Goal: Information Seeking & Learning: Learn about a topic

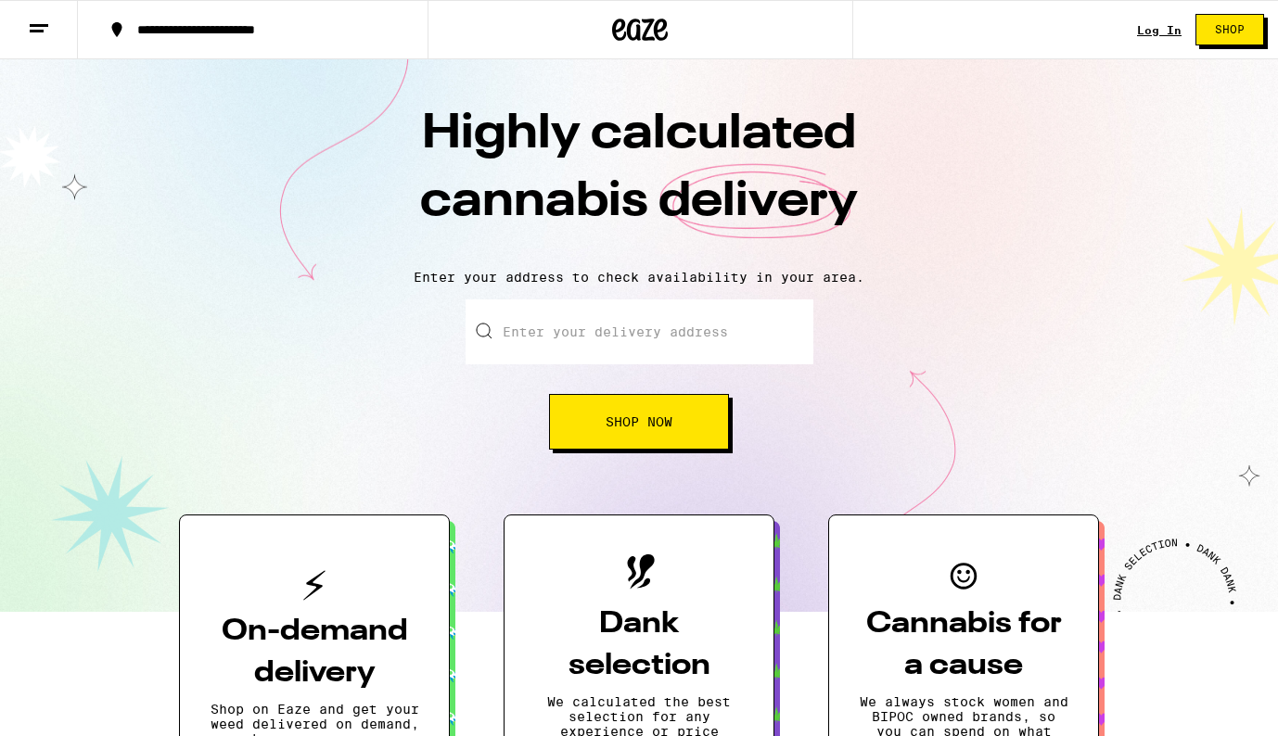
click at [35, 32] on icon at bounding box center [39, 29] width 22 height 22
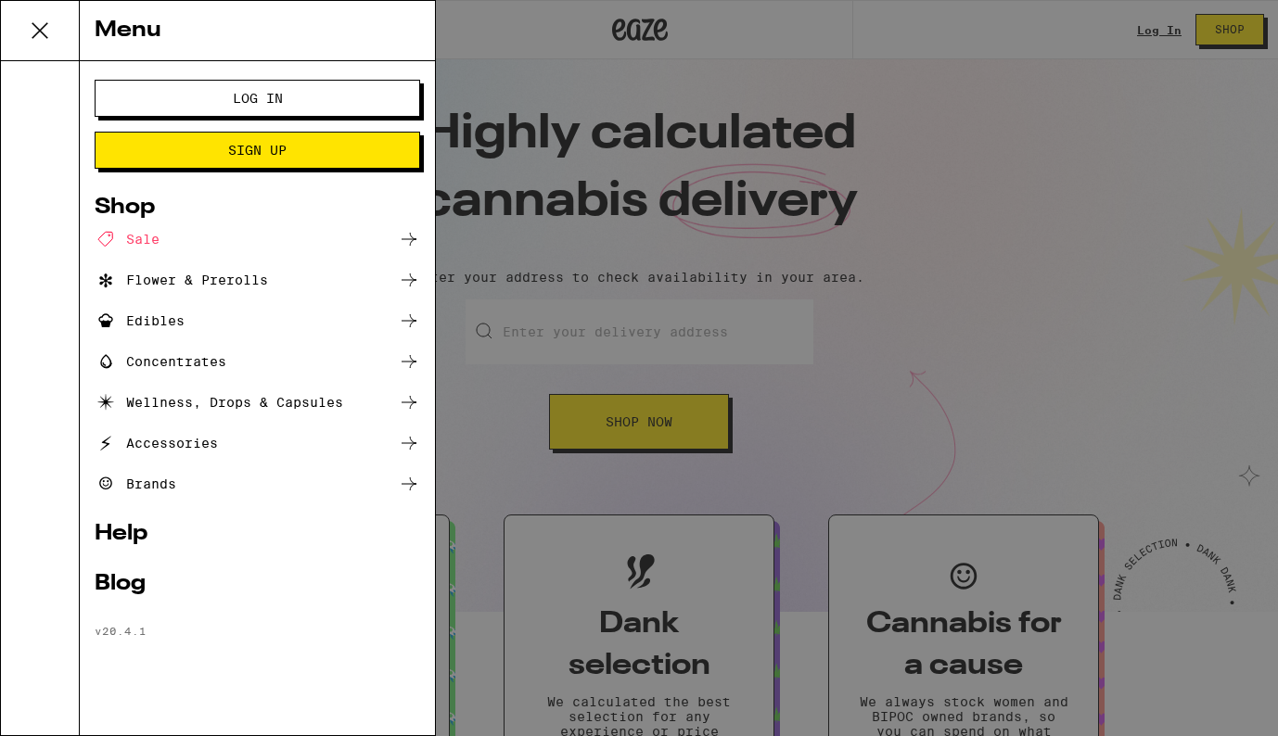
click at [169, 483] on div "Brands" at bounding box center [136, 484] width 82 height 22
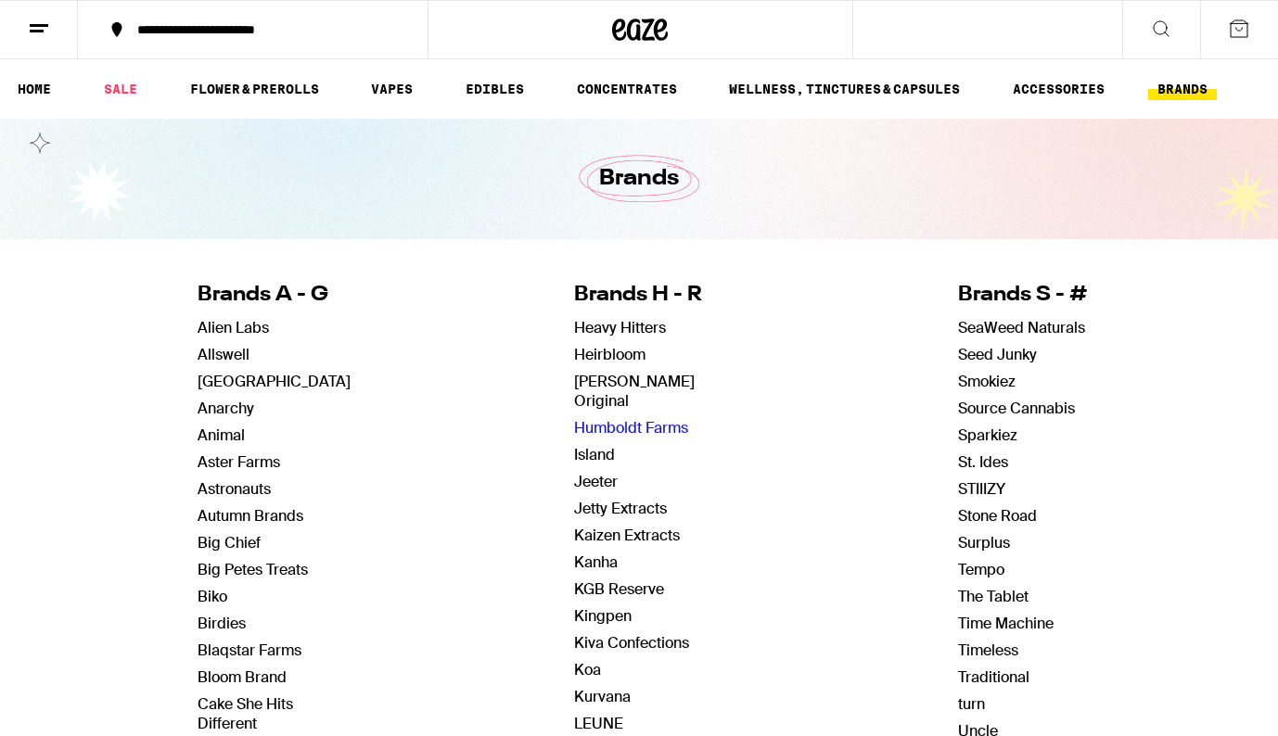
click at [654, 418] on link "Humboldt Farms" at bounding box center [631, 427] width 114 height 19
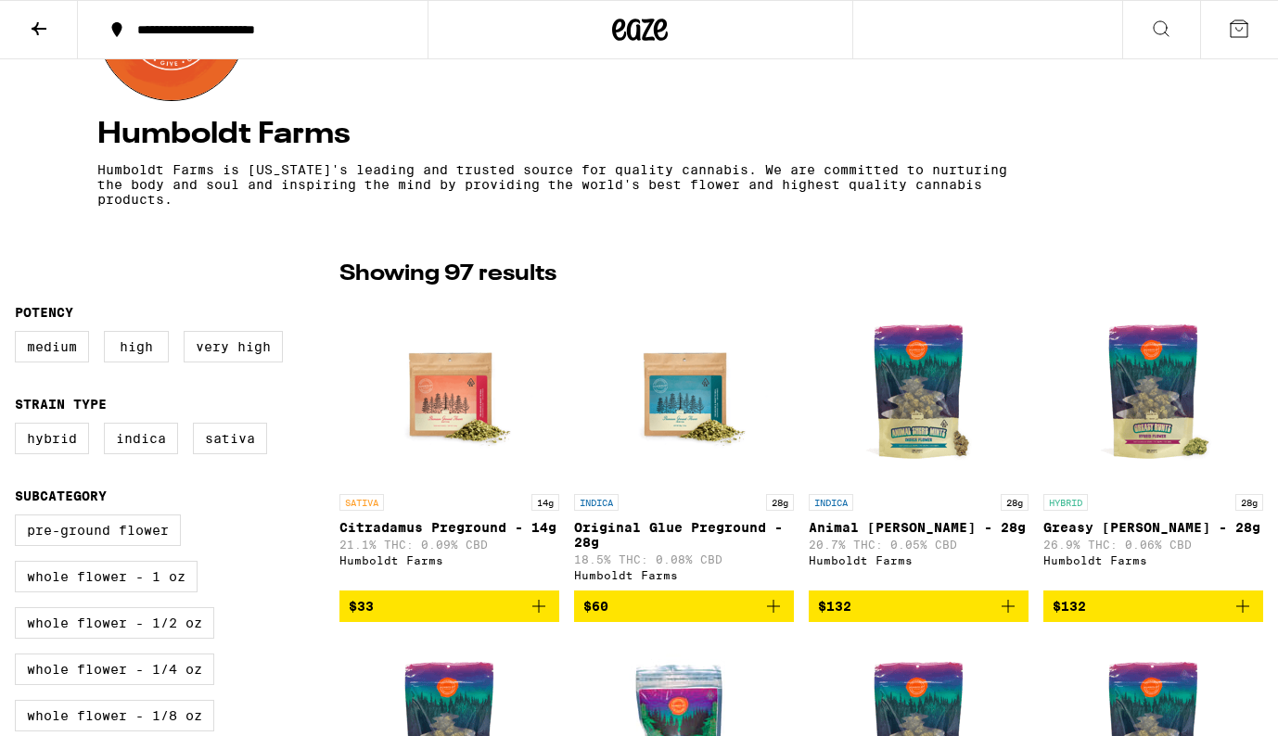
scroll to position [298, 0]
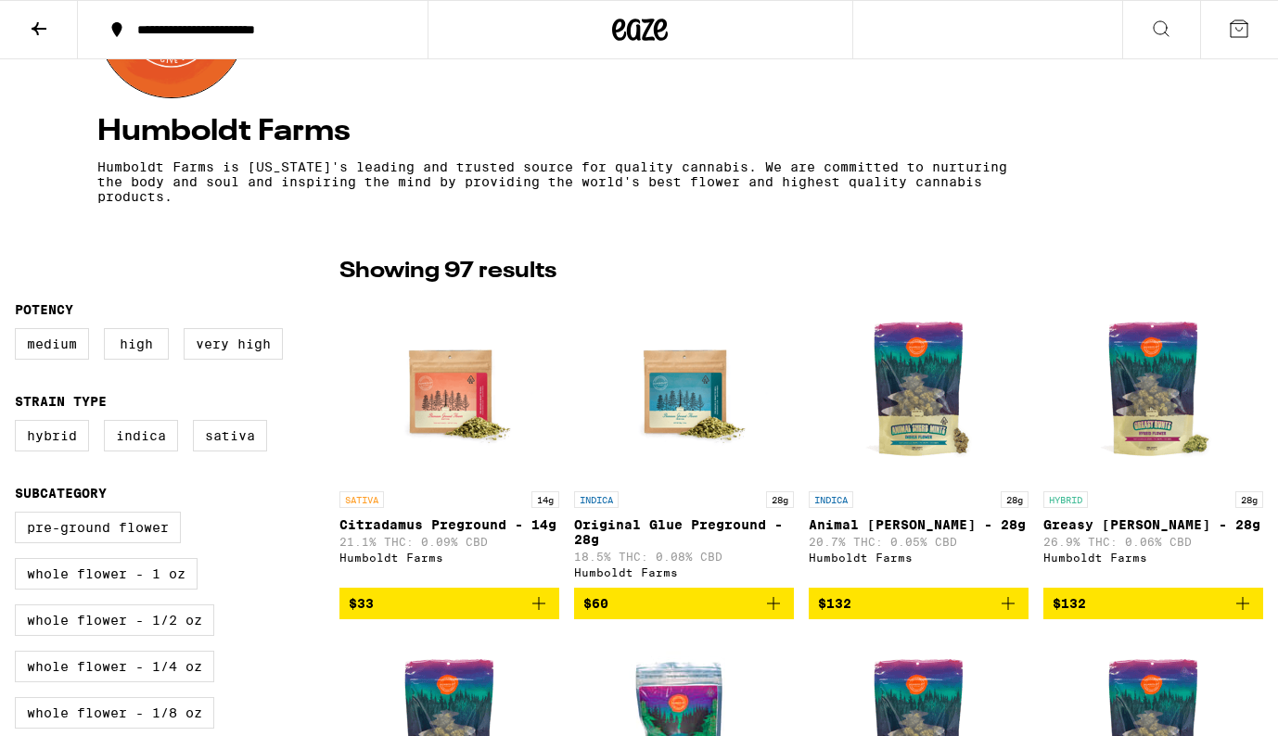
click at [695, 401] on img "Open page for Original Glue Preground - 28g from Humboldt Farms" at bounding box center [684, 389] width 185 height 185
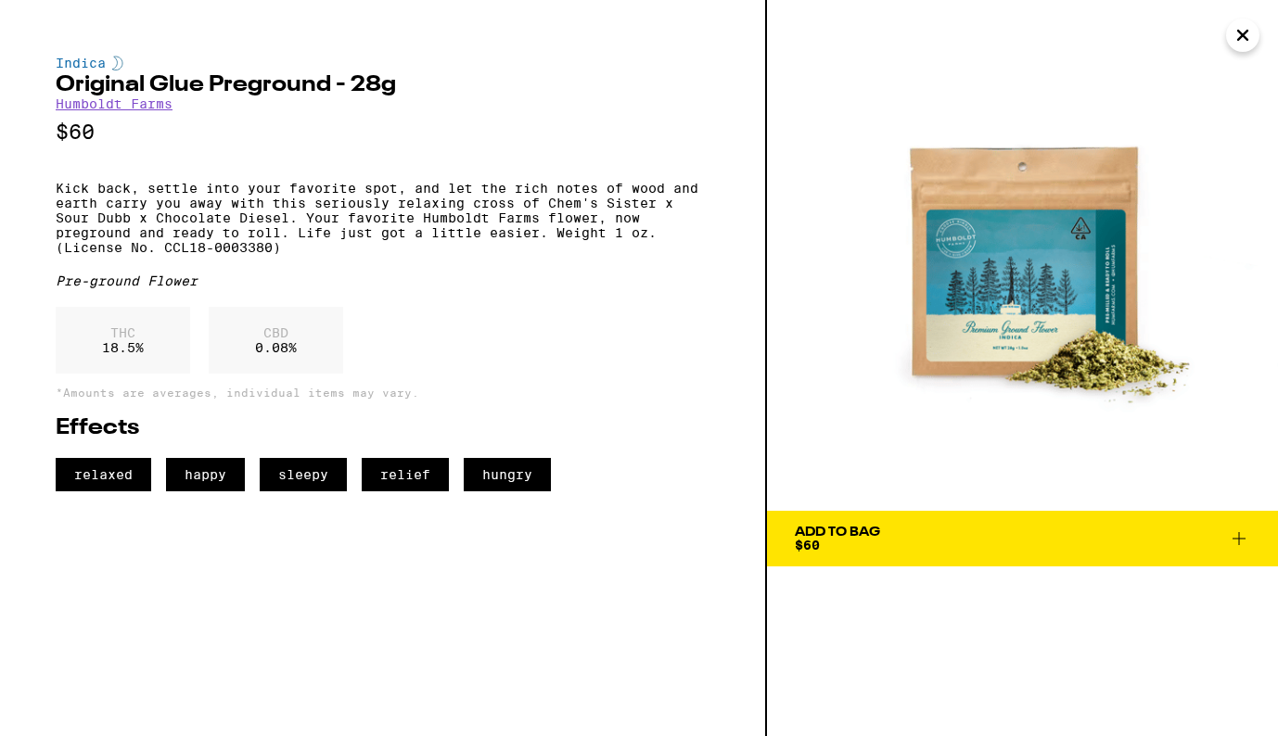
click at [1243, 40] on icon "Close" at bounding box center [1242, 35] width 22 height 28
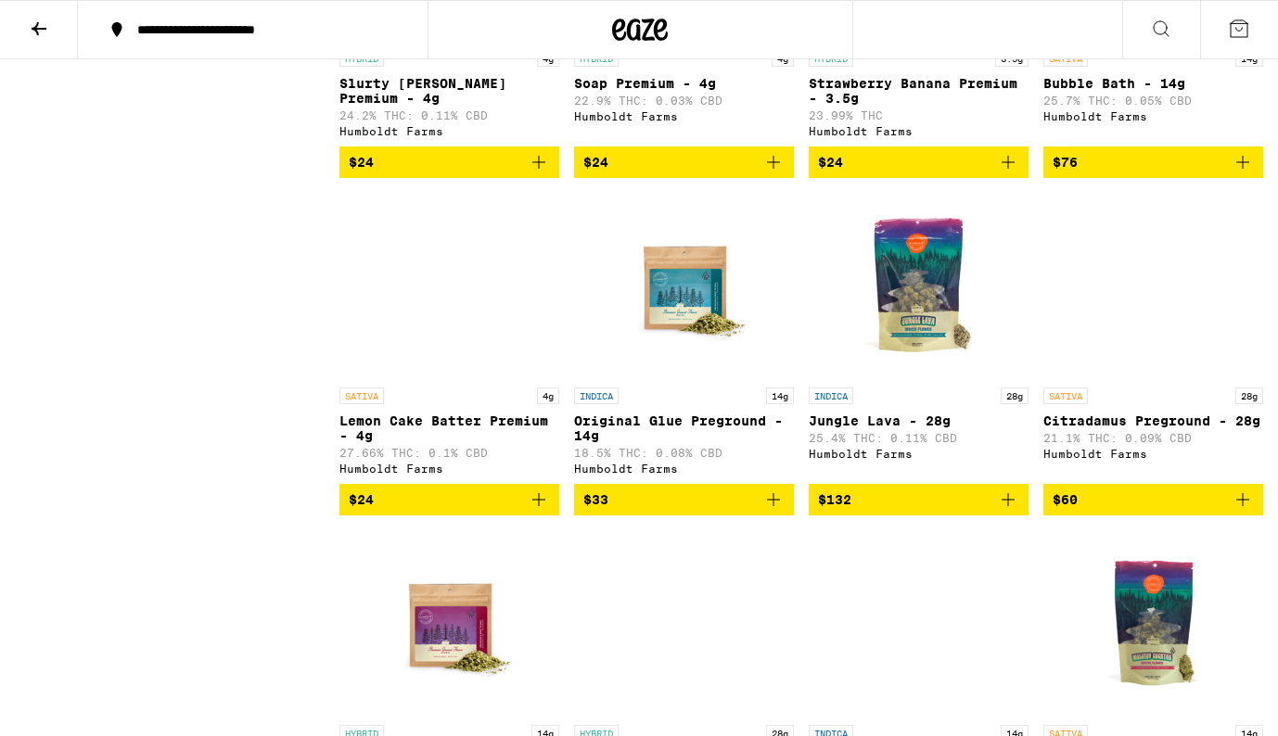
scroll to position [5055, 0]
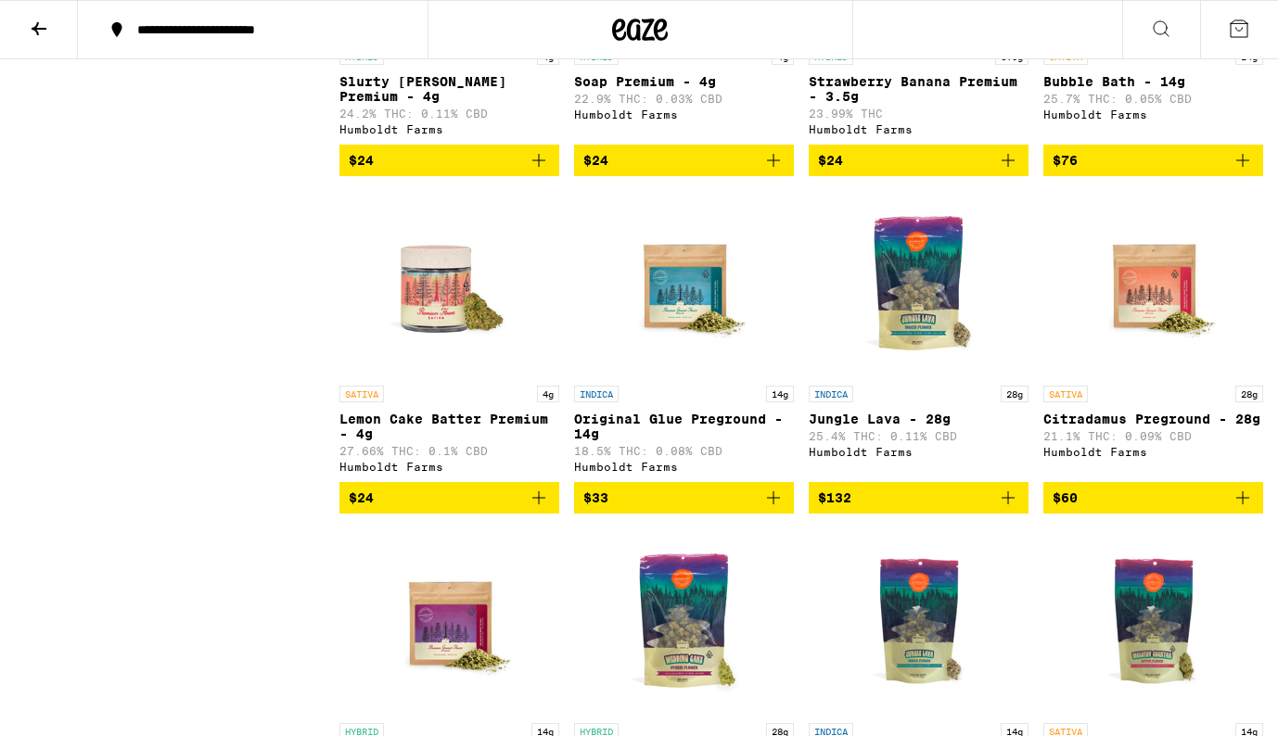
click at [1177, 376] on img "Open page for Citradamus Preground - 28g from Humboldt Farms" at bounding box center [1153, 283] width 185 height 185
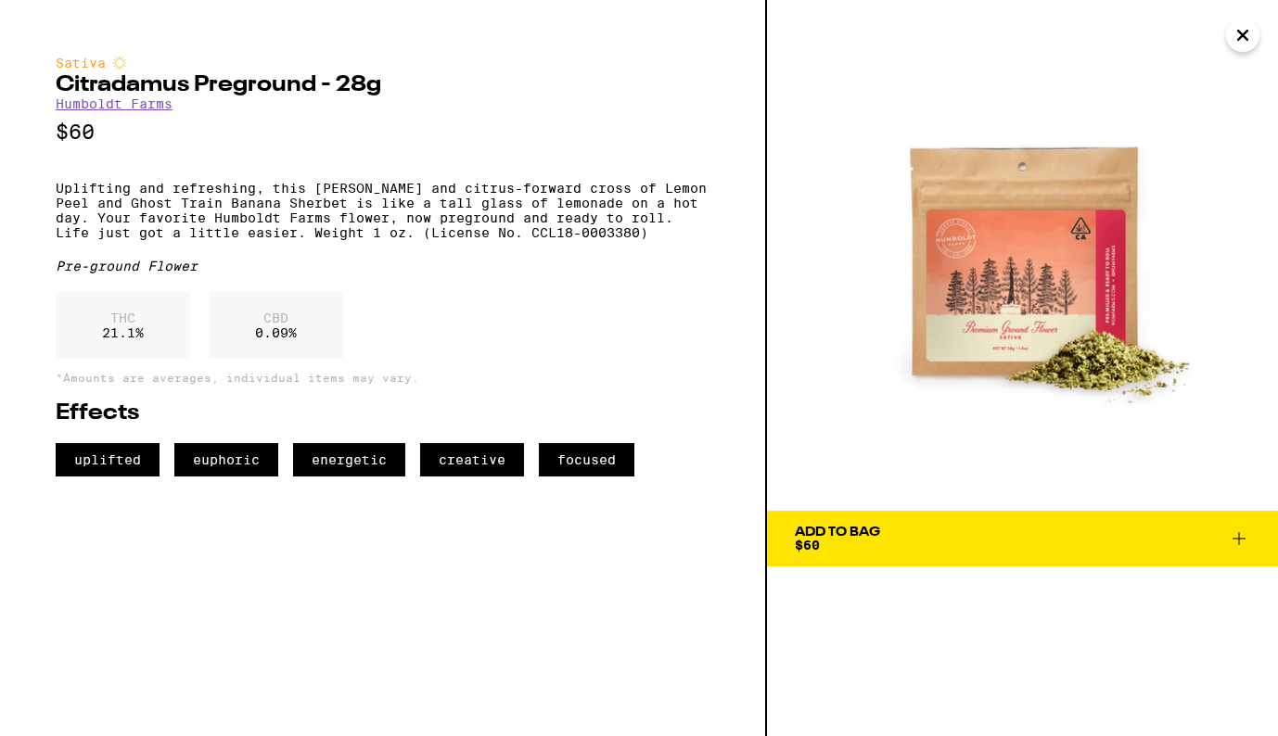
click at [1242, 37] on icon "Close" at bounding box center [1242, 35] width 22 height 28
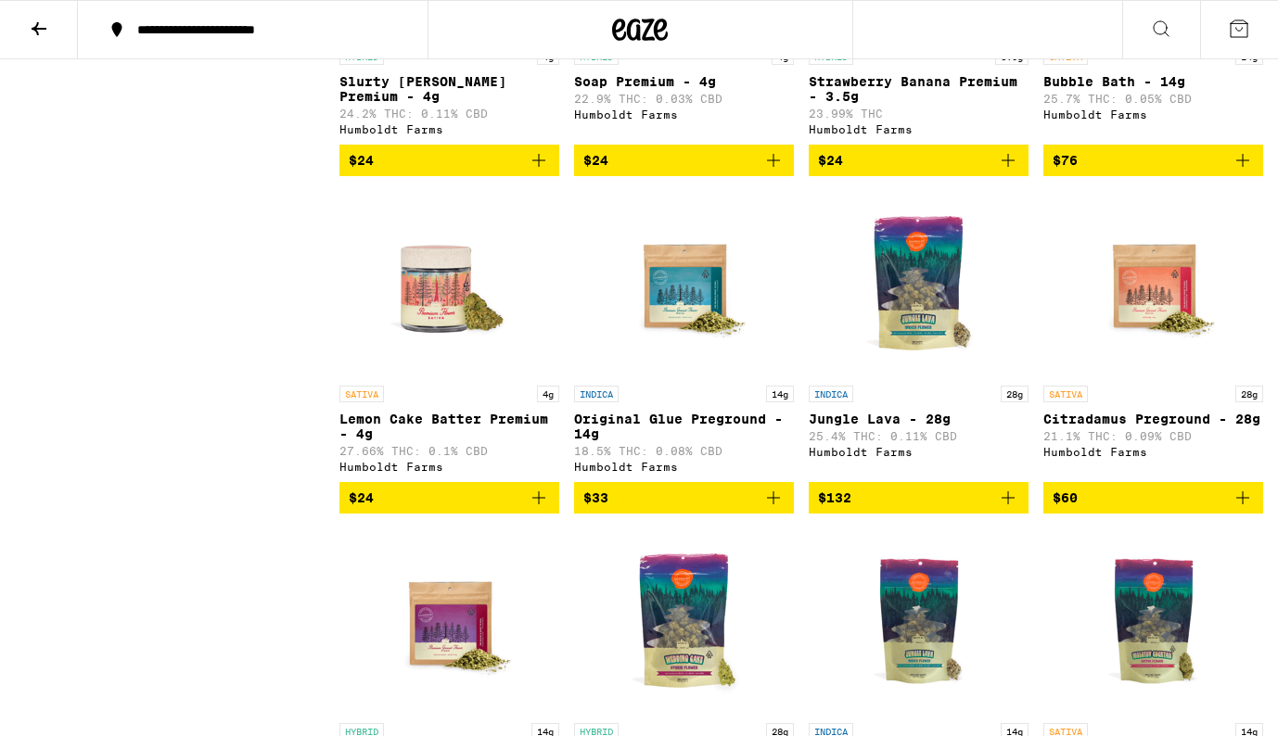
click at [38, 24] on icon at bounding box center [39, 29] width 22 height 22
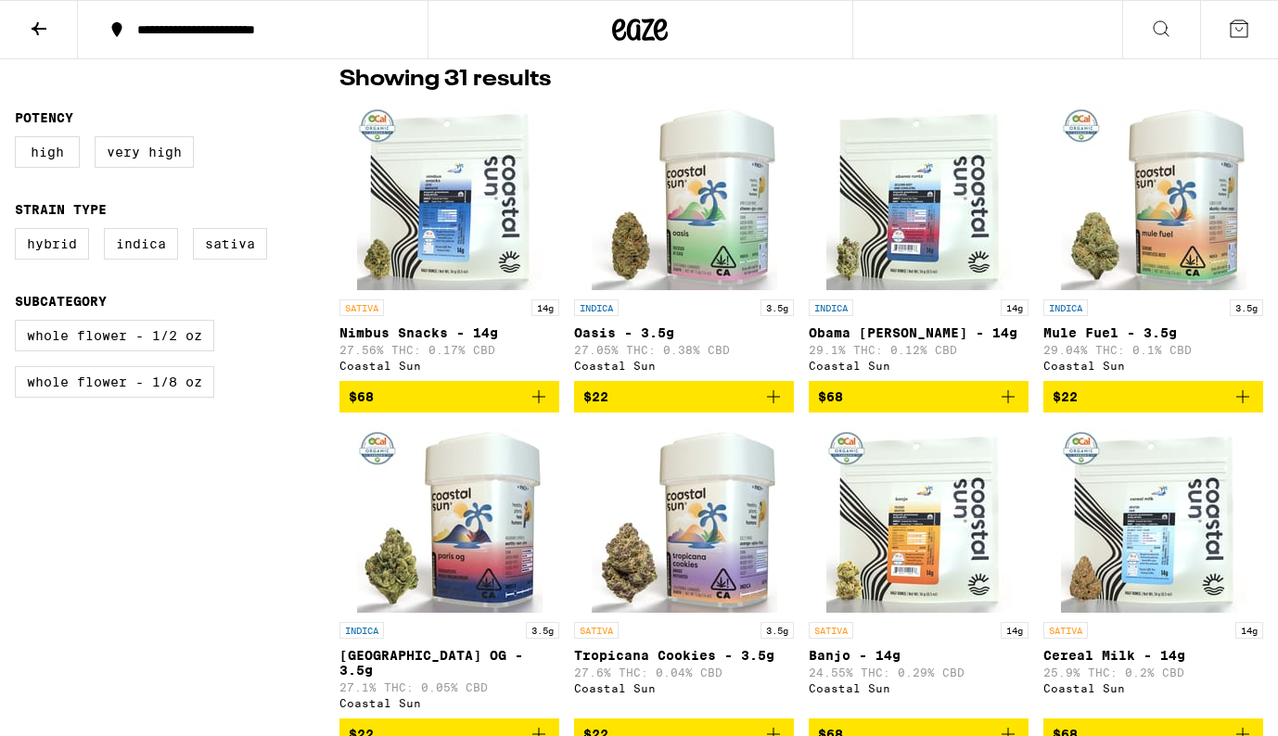
scroll to position [444, 0]
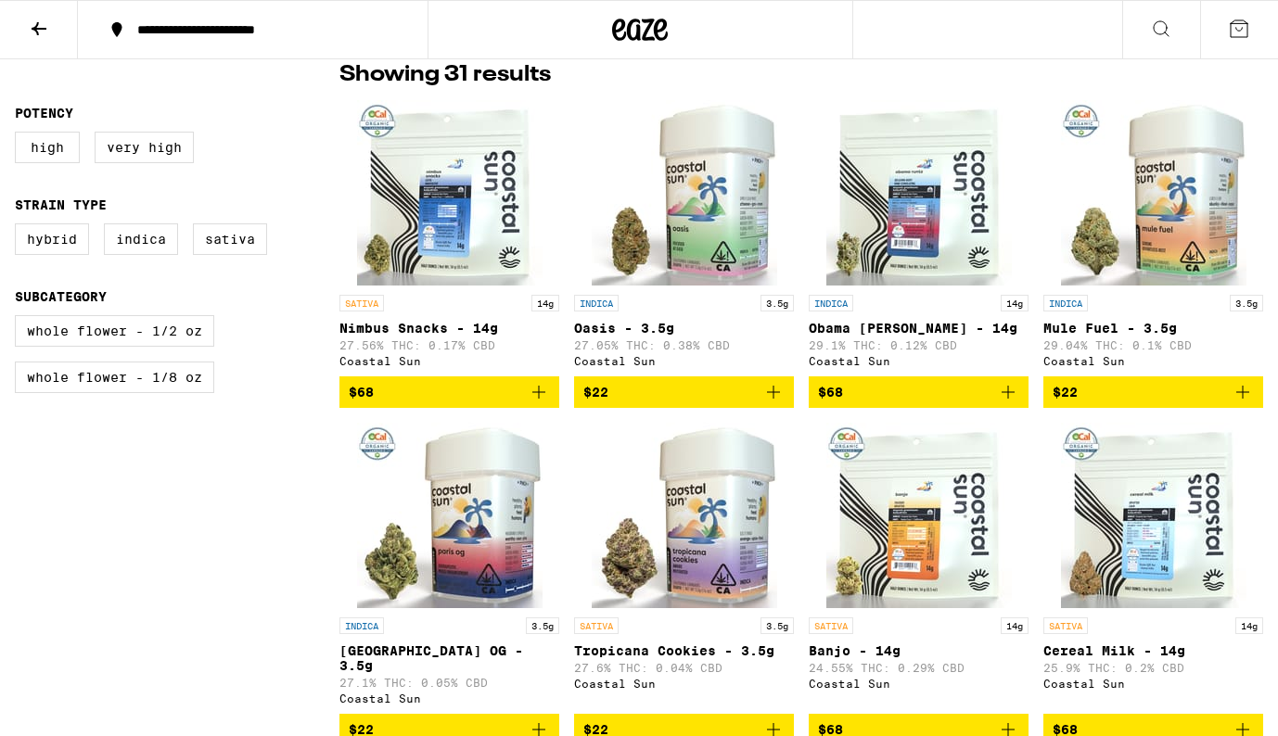
click at [443, 251] on img "Open page for Nimbus Snacks - 14g from Coastal Sun" at bounding box center [449, 192] width 185 height 185
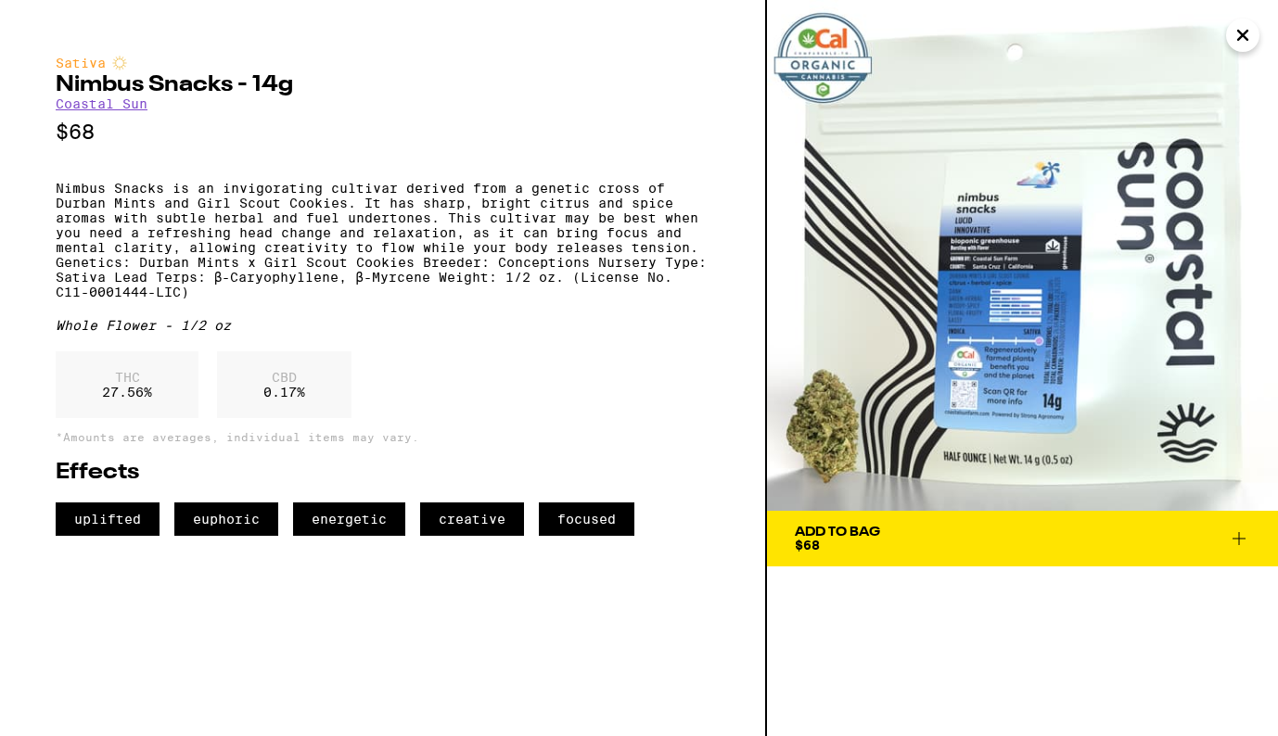
drag, startPoint x: 1013, startPoint y: 272, endPoint x: 828, endPoint y: 0, distance: 328.4
click at [0, 0] on div "Sativa Nimbus Snacks - 14g Coastal Sun $68 Nimbus Snacks is an invigorating cul…" at bounding box center [639, 368] width 1278 height 736
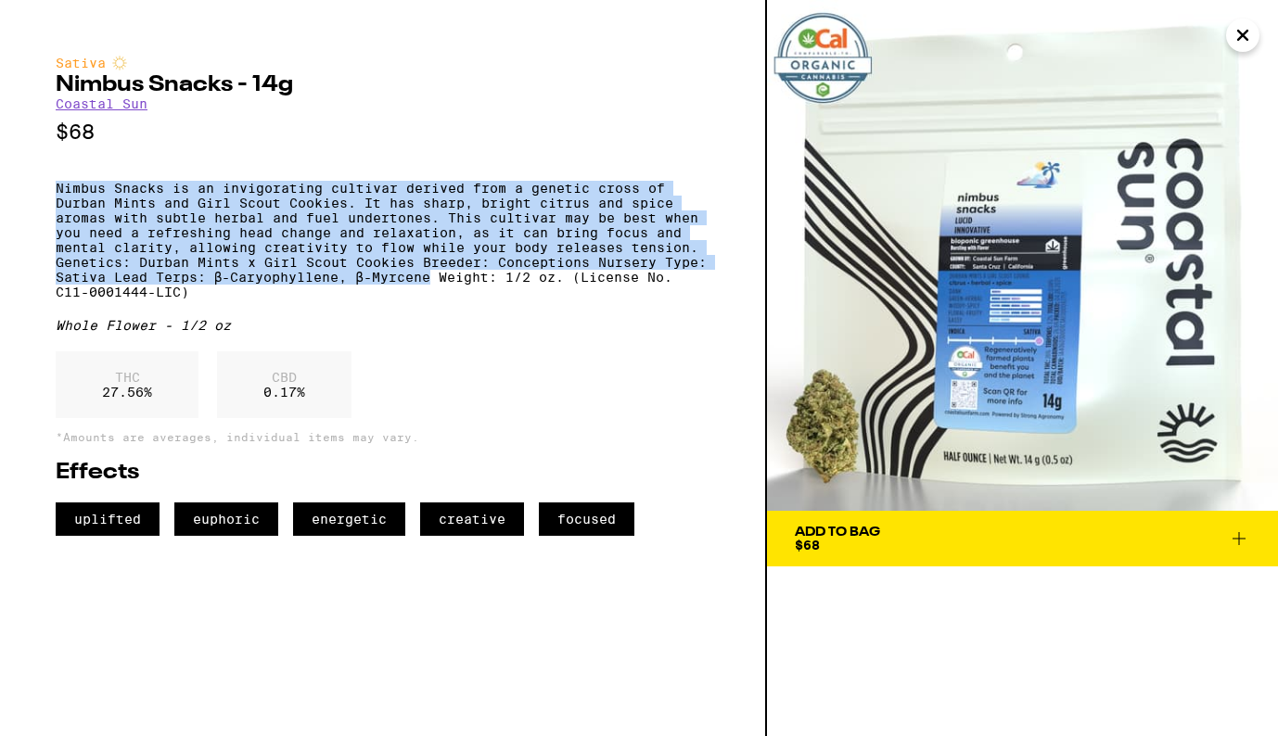
drag, startPoint x: 55, startPoint y: 197, endPoint x: 481, endPoint y: 299, distance: 438.6
click at [481, 299] on p "Nimbus Snacks is an invigorating cultivar derived from a genetic cross of Durba…" at bounding box center [383, 240] width 654 height 119
copy p "Nimbus Snacks is an invigorating cultivar derived from a genetic cross of Durba…"
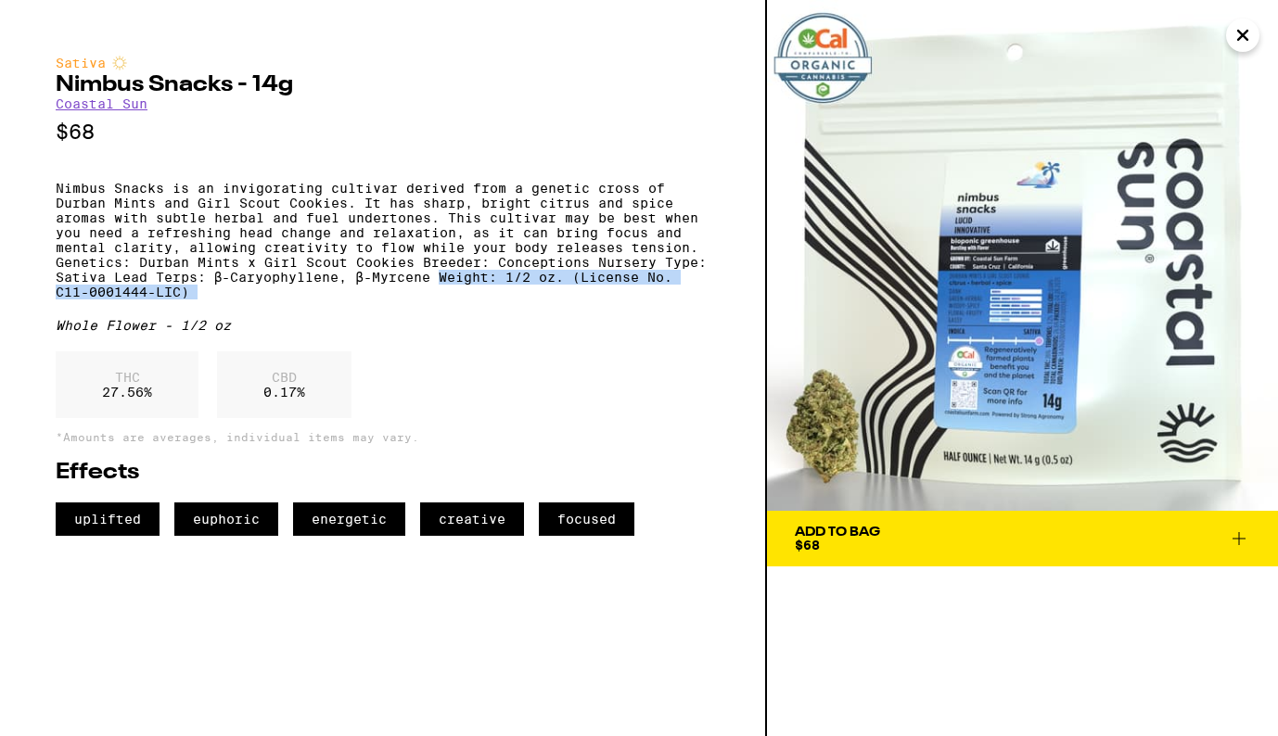
drag, startPoint x: 491, startPoint y: 298, endPoint x: 601, endPoint y: 338, distance: 116.5
click at [601, 338] on div "Sativa Nimbus Snacks - 14g Coastal Sun $68 Nimbus Snacks is an invigorating cul…" at bounding box center [383, 296] width 654 height 480
copy p "Weight: 1/2 oz. (License No. C11-0001444-LIC)"
